Goal: Use online tool/utility: Utilize a website feature to perform a specific function

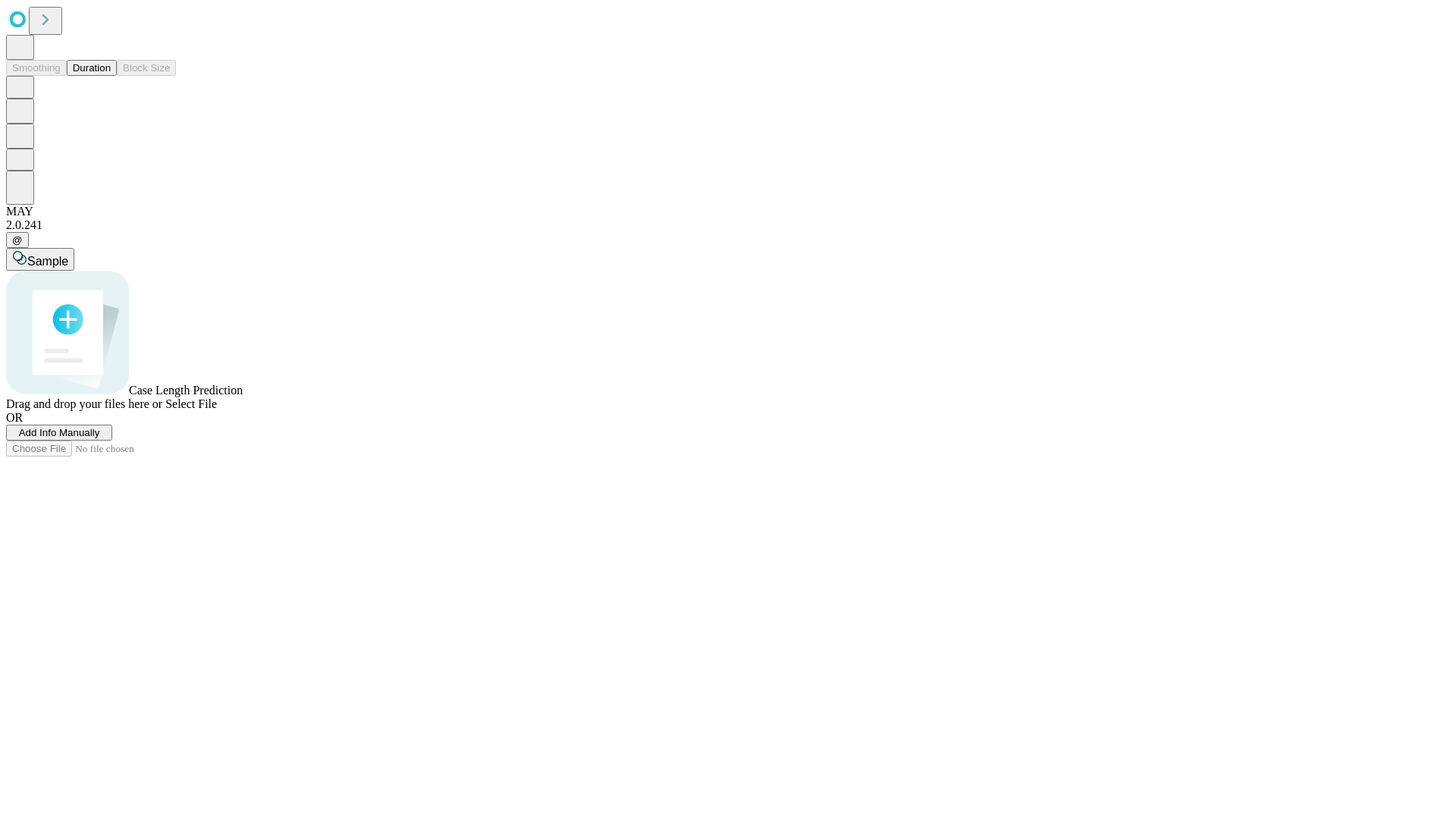
click at [111, 76] on button "Duration" at bounding box center [91, 67] width 50 height 16
click at [217, 410] on span "Select File" at bounding box center [191, 404] width 52 height 13
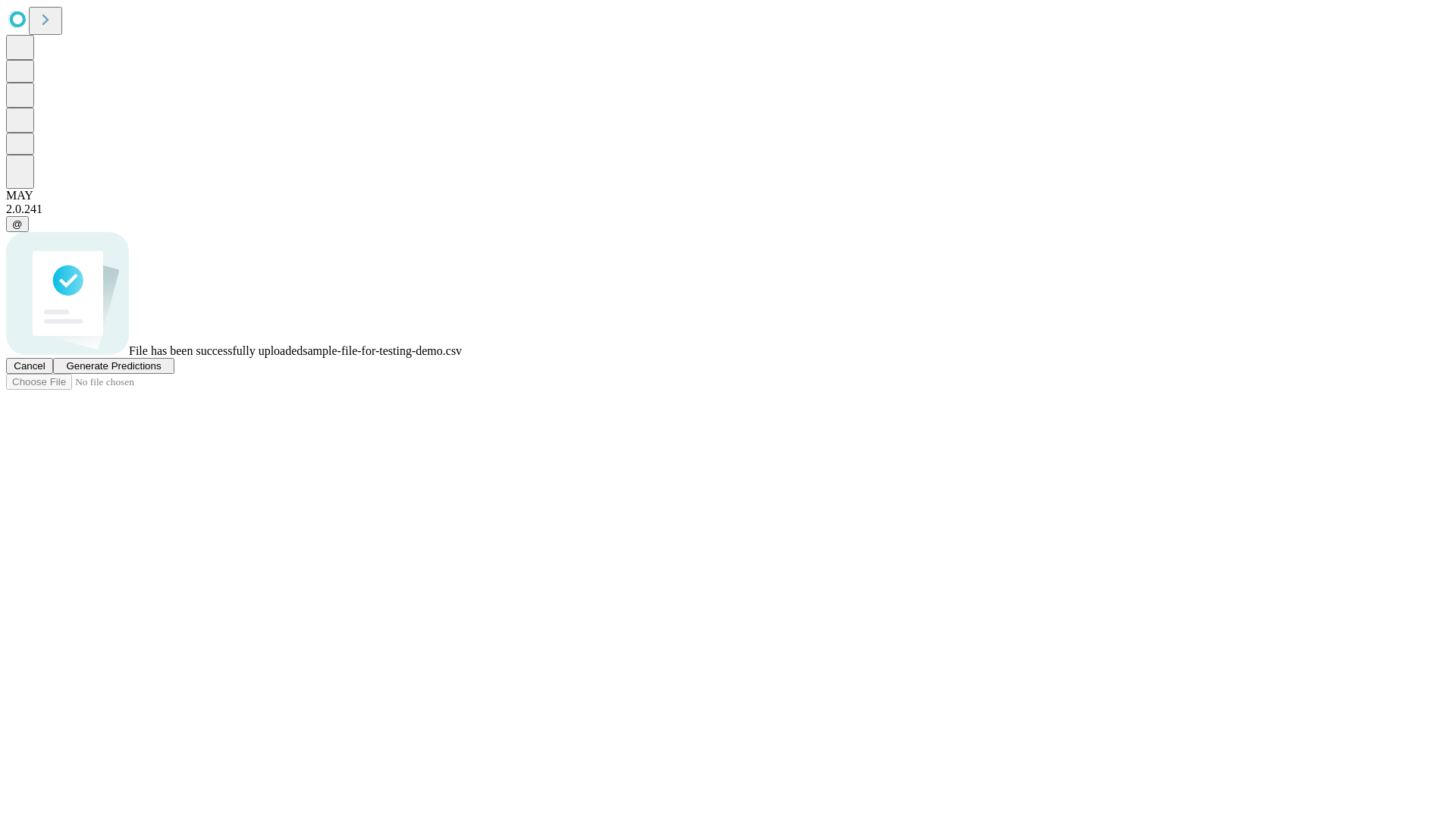
click at [161, 372] on span "Generate Predictions" at bounding box center [113, 366] width 95 height 12
